Goal: Transaction & Acquisition: Purchase product/service

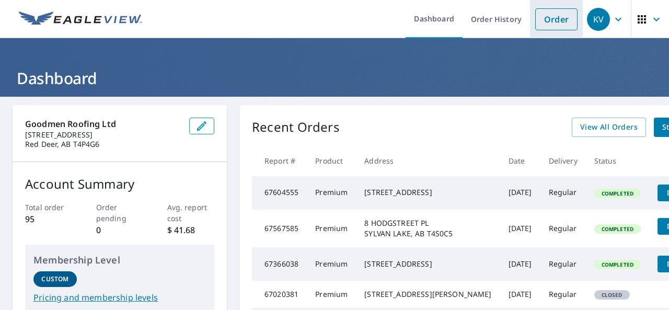
click at [554, 27] on link "Order" at bounding box center [556, 19] width 42 height 22
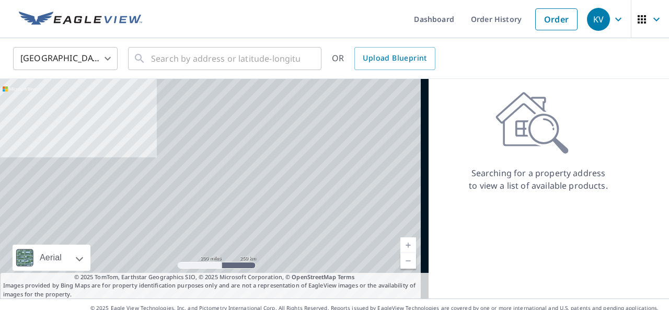
click at [102, 55] on body "KV KV Dashboard Order History Order KV United States US ​ ​ OR Upload Blueprint…" at bounding box center [334, 155] width 669 height 310
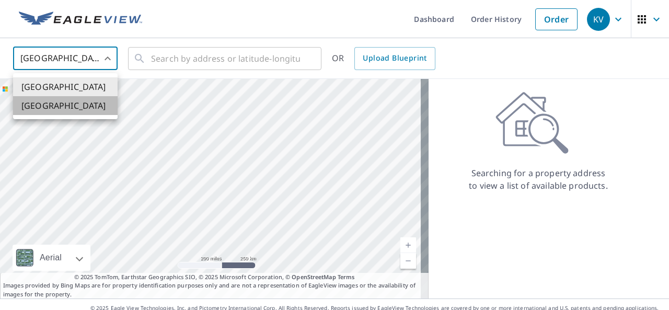
click at [61, 104] on li "[GEOGRAPHIC_DATA]" at bounding box center [65, 105] width 105 height 19
type input "CA"
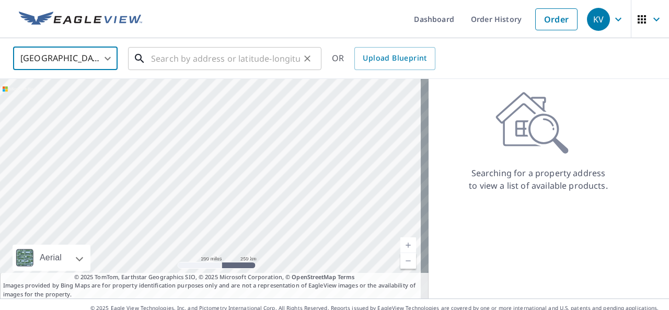
click at [190, 61] on input "text" at bounding box center [225, 58] width 149 height 29
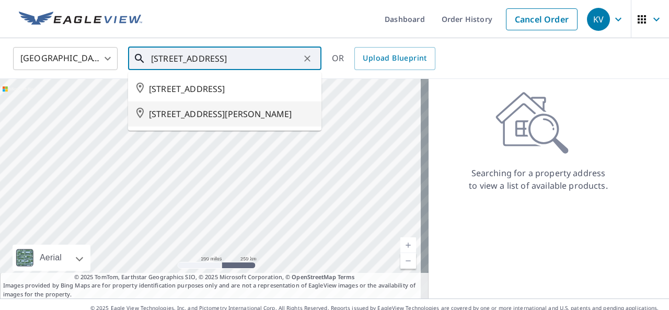
click at [207, 111] on span "[STREET_ADDRESS][PERSON_NAME]" at bounding box center [231, 114] width 164 height 13
type input "[STREET_ADDRESS][PERSON_NAME]"
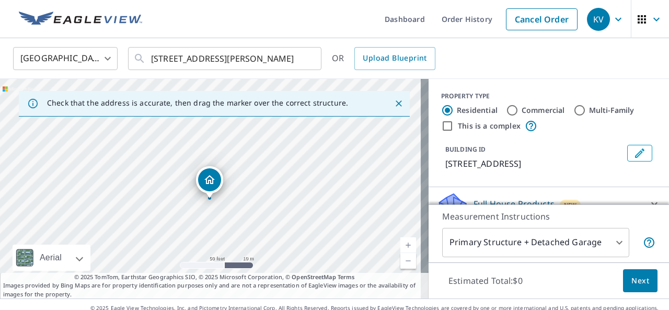
drag, startPoint x: 216, startPoint y: 171, endPoint x: 209, endPoint y: 186, distance: 16.4
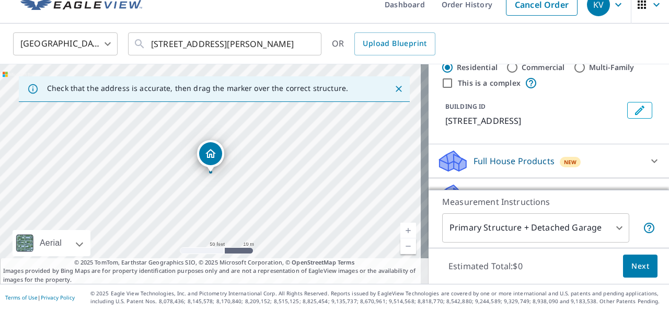
scroll to position [52, 0]
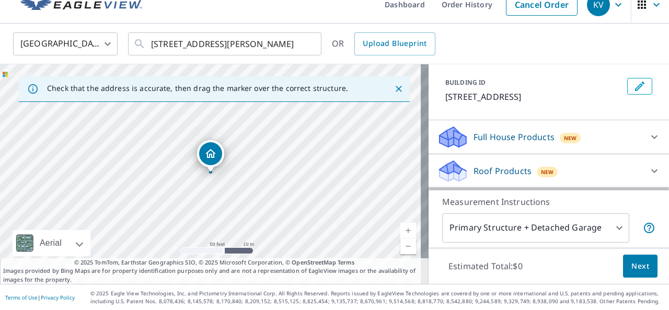
click at [648, 177] on icon at bounding box center [654, 171] width 13 height 13
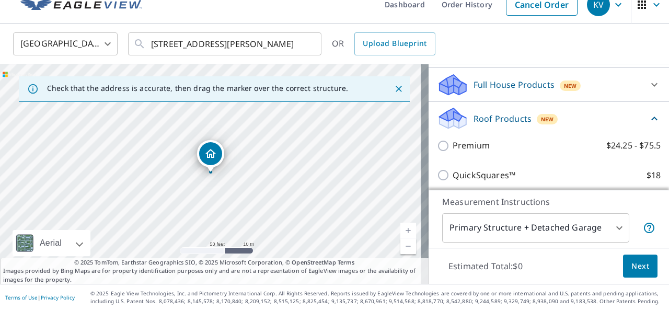
scroll to position [157, 0]
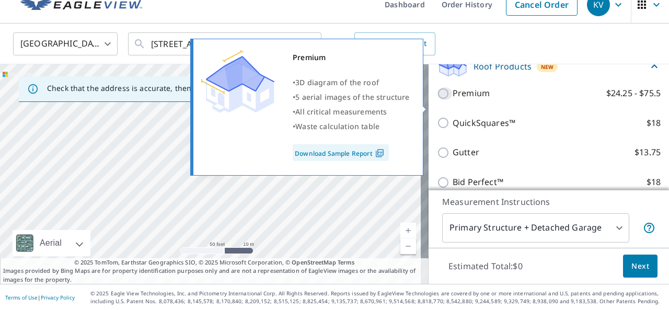
click at [437, 100] on input "Premium $24.25 - $75.5" at bounding box center [445, 93] width 16 height 13
checkbox input "true"
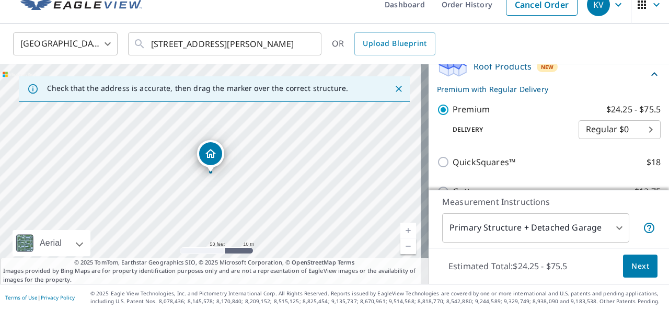
click at [636, 267] on span "Next" at bounding box center [640, 266] width 18 height 13
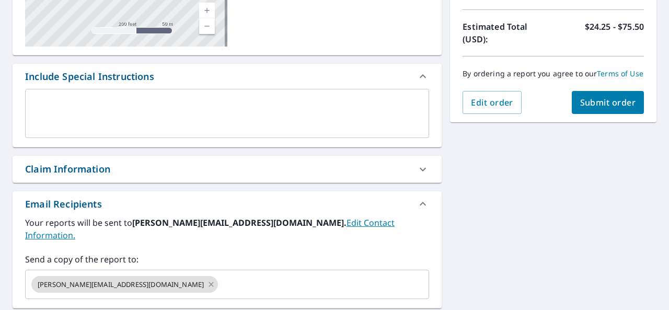
scroll to position [67, 0]
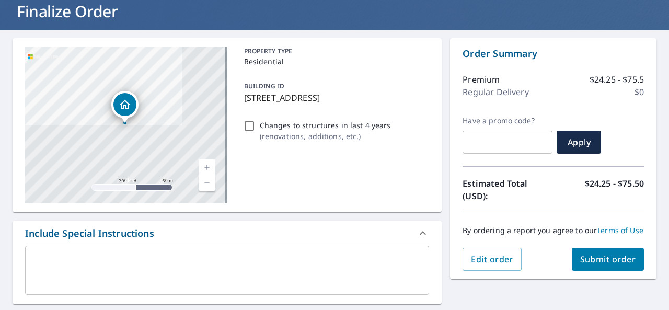
click at [610, 259] on button "Submit order" at bounding box center [608, 259] width 73 height 23
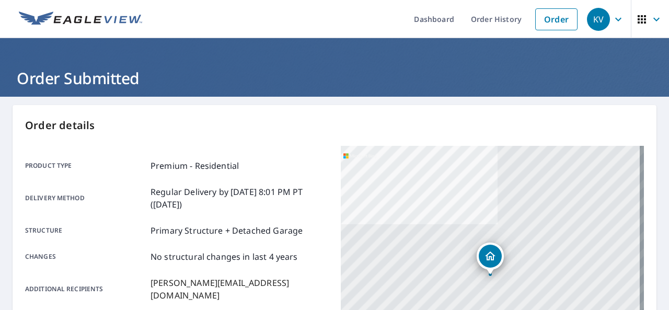
click at [65, 18] on img at bounding box center [80, 19] width 123 height 16
